Goal: Entertainment & Leisure: Browse casually

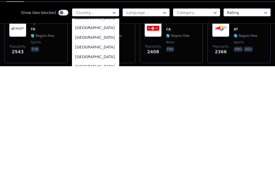
scroll to position [1901, 0]
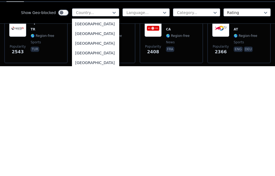
click at [105, 119] on div "[GEOGRAPHIC_DATA]" at bounding box center [95, 124] width 47 height 10
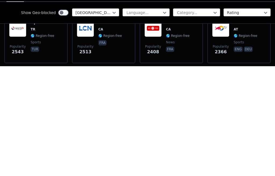
scroll to position [0, 0]
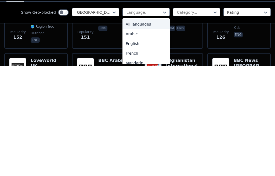
scroll to position [0, 0]
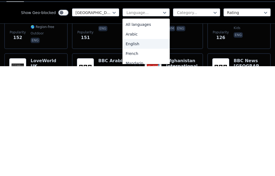
click at [145, 149] on div "English" at bounding box center [145, 154] width 47 height 10
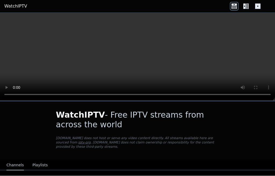
click at [39, 164] on button "Playlists" at bounding box center [39, 165] width 15 height 10
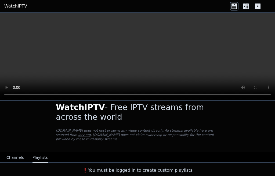
scroll to position [8, 0]
click at [13, 155] on button "Channels" at bounding box center [14, 158] width 17 height 10
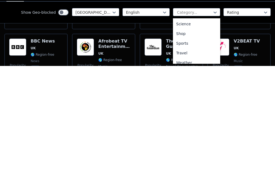
scroll to position [0, 0]
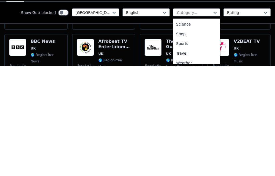
click at [195, 148] on div "Sports" at bounding box center [196, 153] width 47 height 10
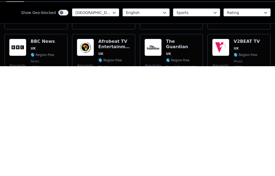
scroll to position [0, 0]
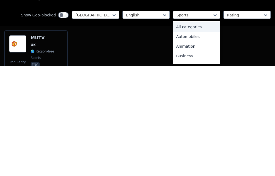
scroll to position [0, 0]
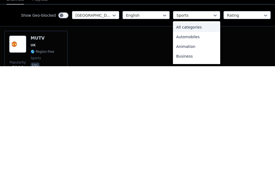
click at [200, 132] on div "All categories" at bounding box center [196, 137] width 47 height 10
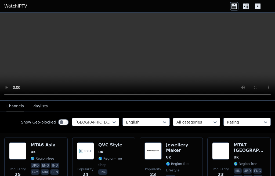
scroll to position [644, 0]
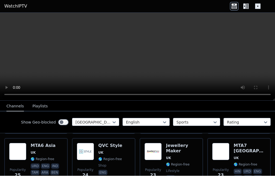
scroll to position [92, 0]
